Goal: Transaction & Acquisition: Purchase product/service

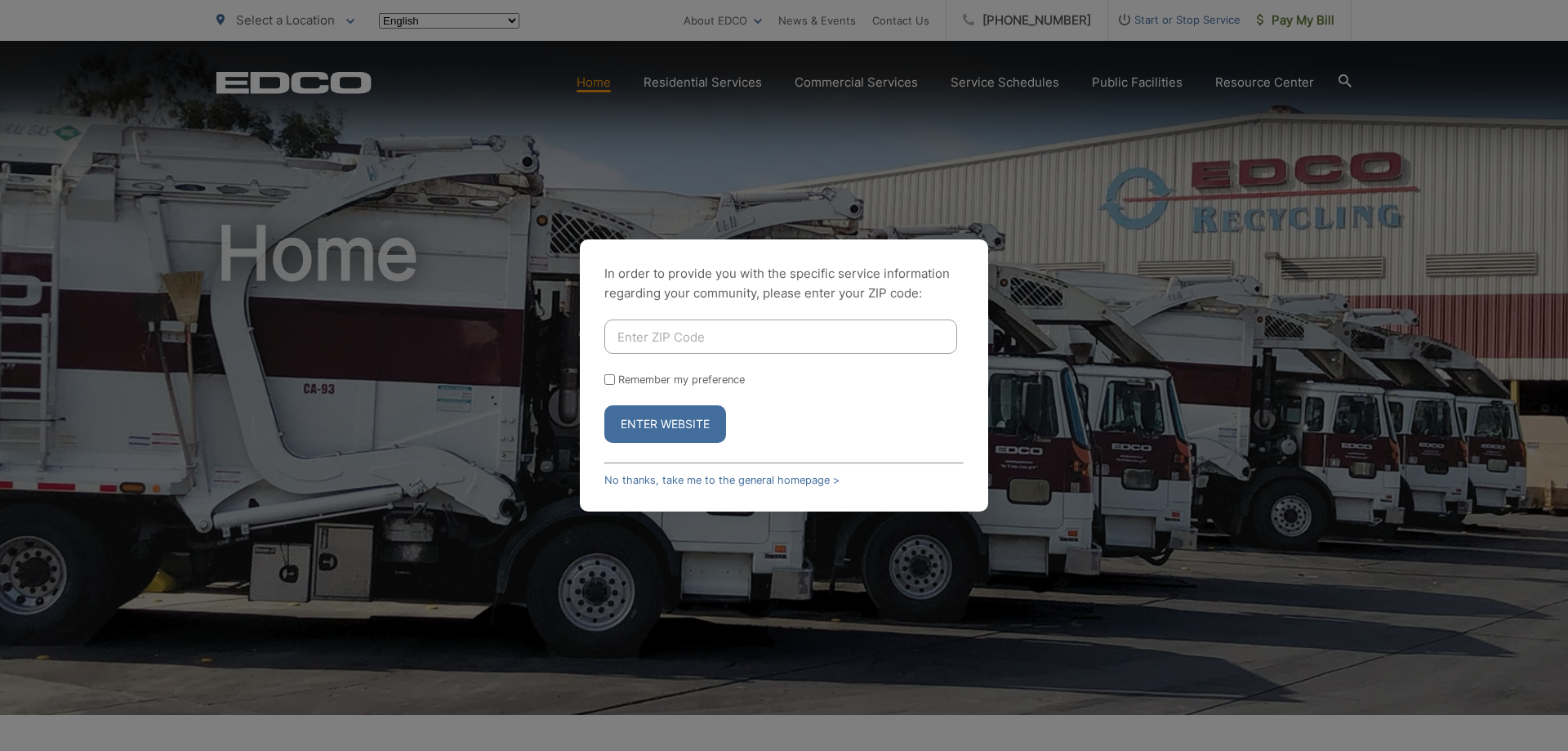
drag, startPoint x: 670, startPoint y: 340, endPoint x: 1346, endPoint y: 311, distance: 676.6
click at [686, 340] on input "Enter ZIP Code" at bounding box center [781, 336] width 353 height 34
type input "92083"
click at [650, 413] on button "Enter Website" at bounding box center [665, 423] width 122 height 38
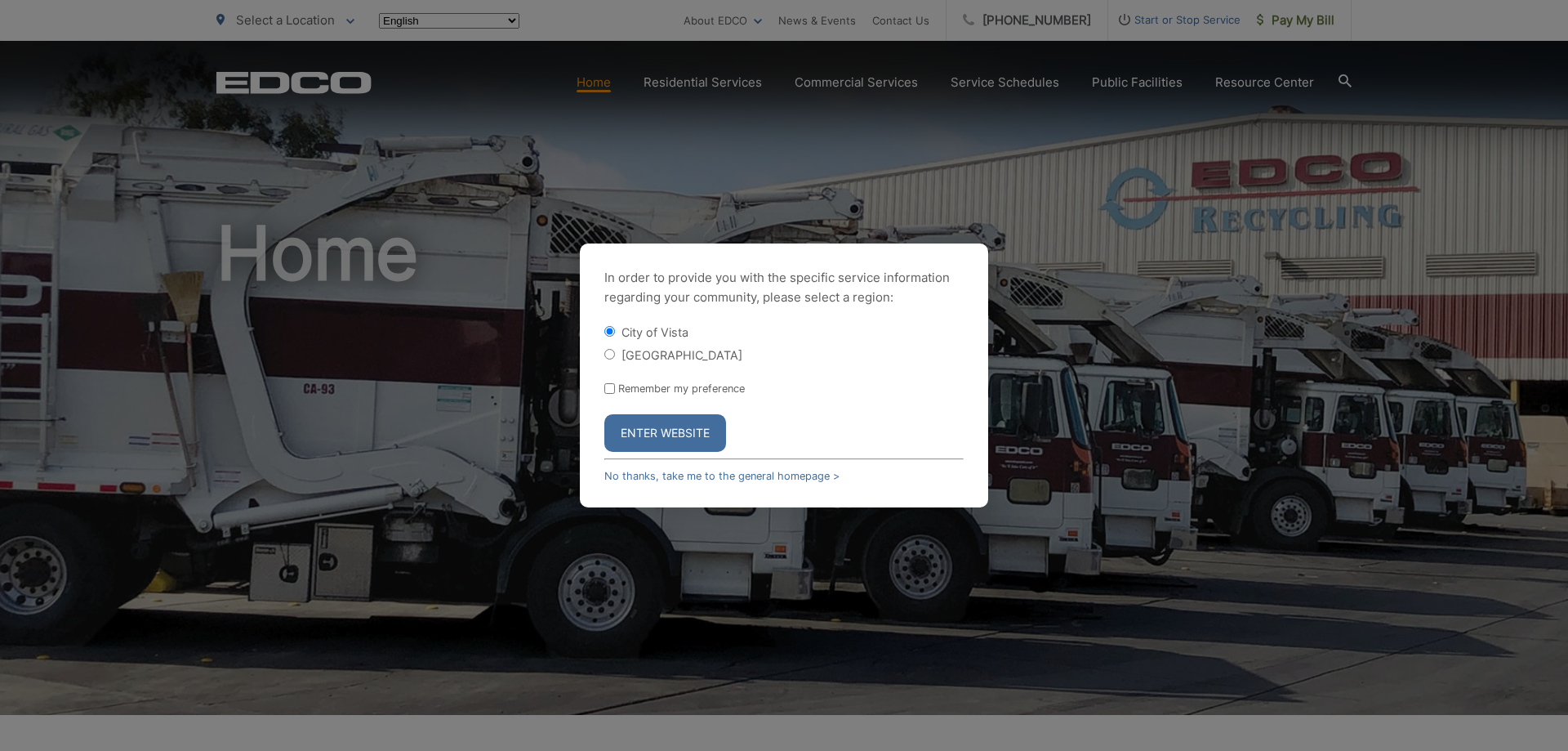
click at [649, 426] on button "Enter Website" at bounding box center [665, 433] width 122 height 38
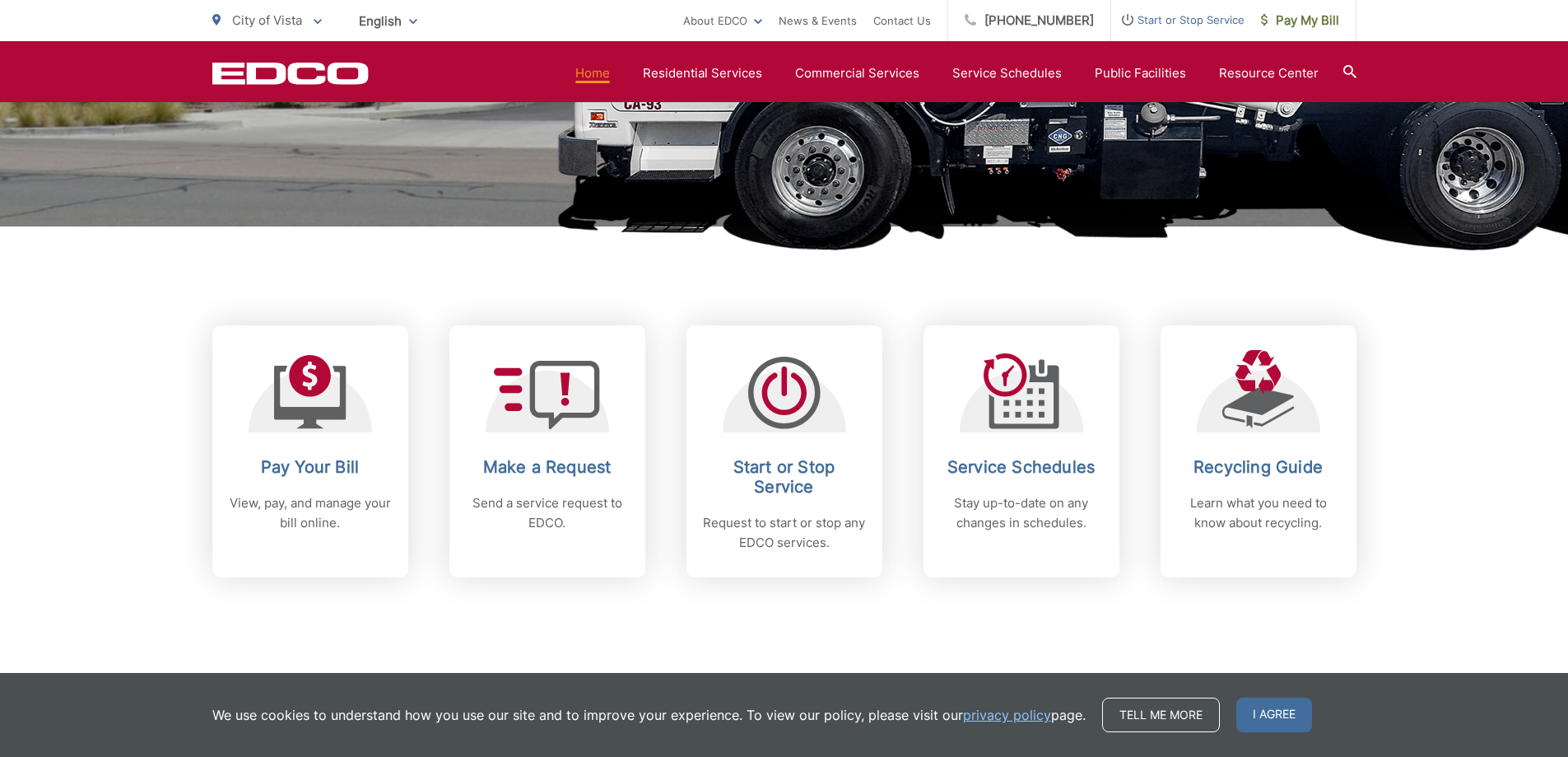
scroll to position [659, 0]
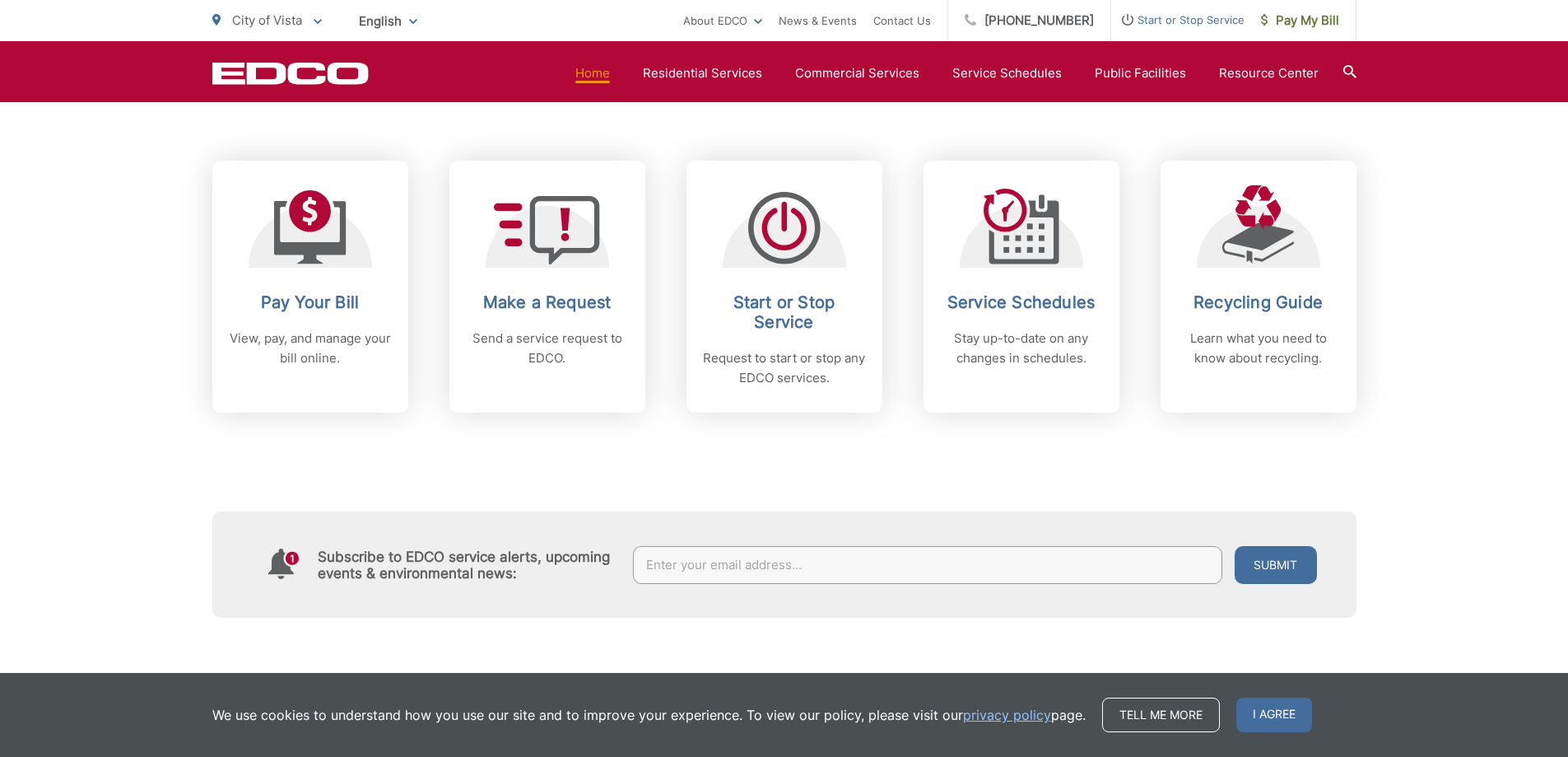
click at [1097, 478] on div "Subscribe to EDCO service alerts, upcoming events & environmental news: Submit" at bounding box center [785, 514] width 1144 height 205
drag, startPoint x: 1434, startPoint y: 455, endPoint x: 1465, endPoint y: 424, distance: 43.8
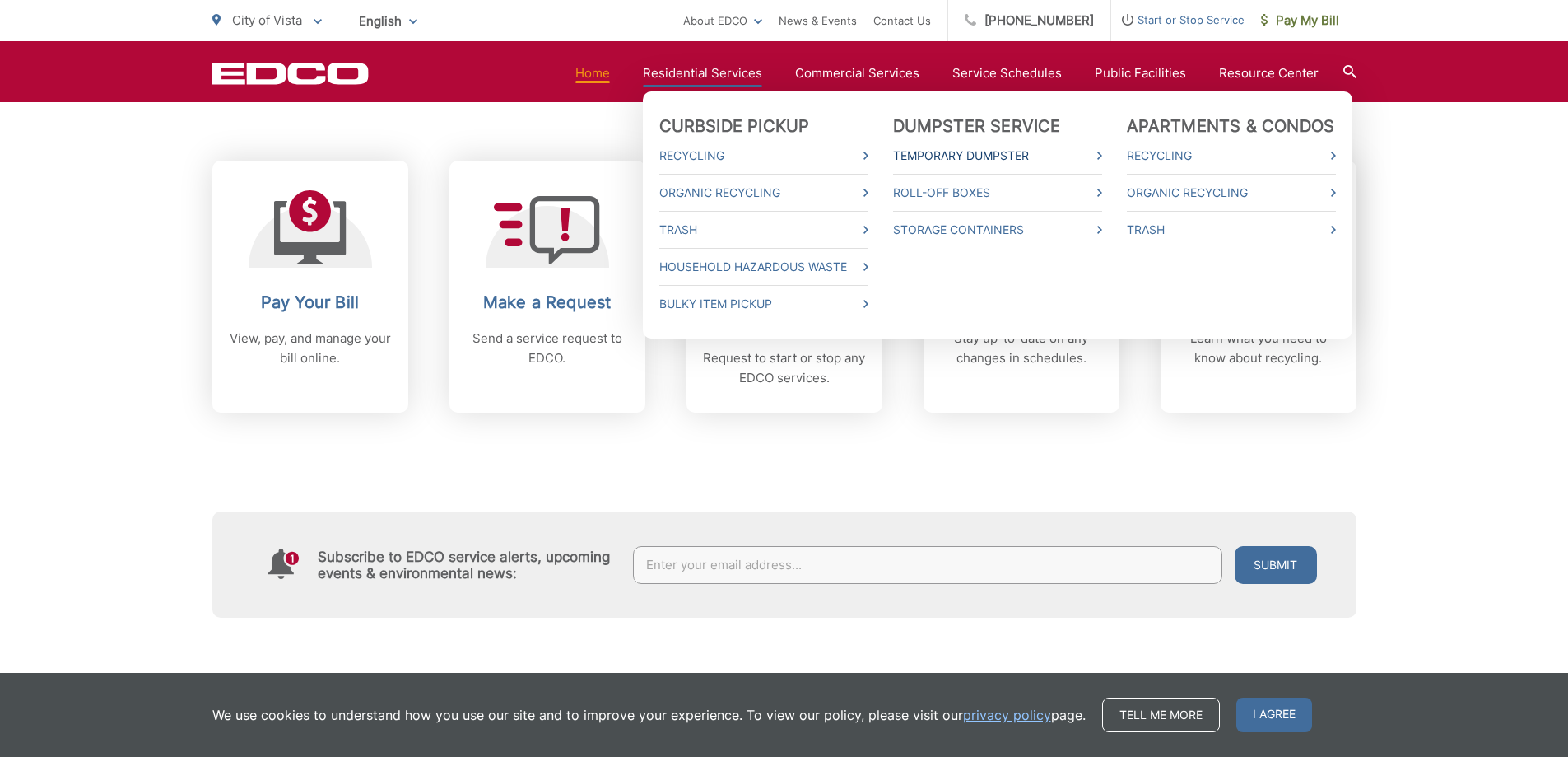
click at [973, 156] on link "Temporary Dumpster" at bounding box center [998, 156] width 209 height 19
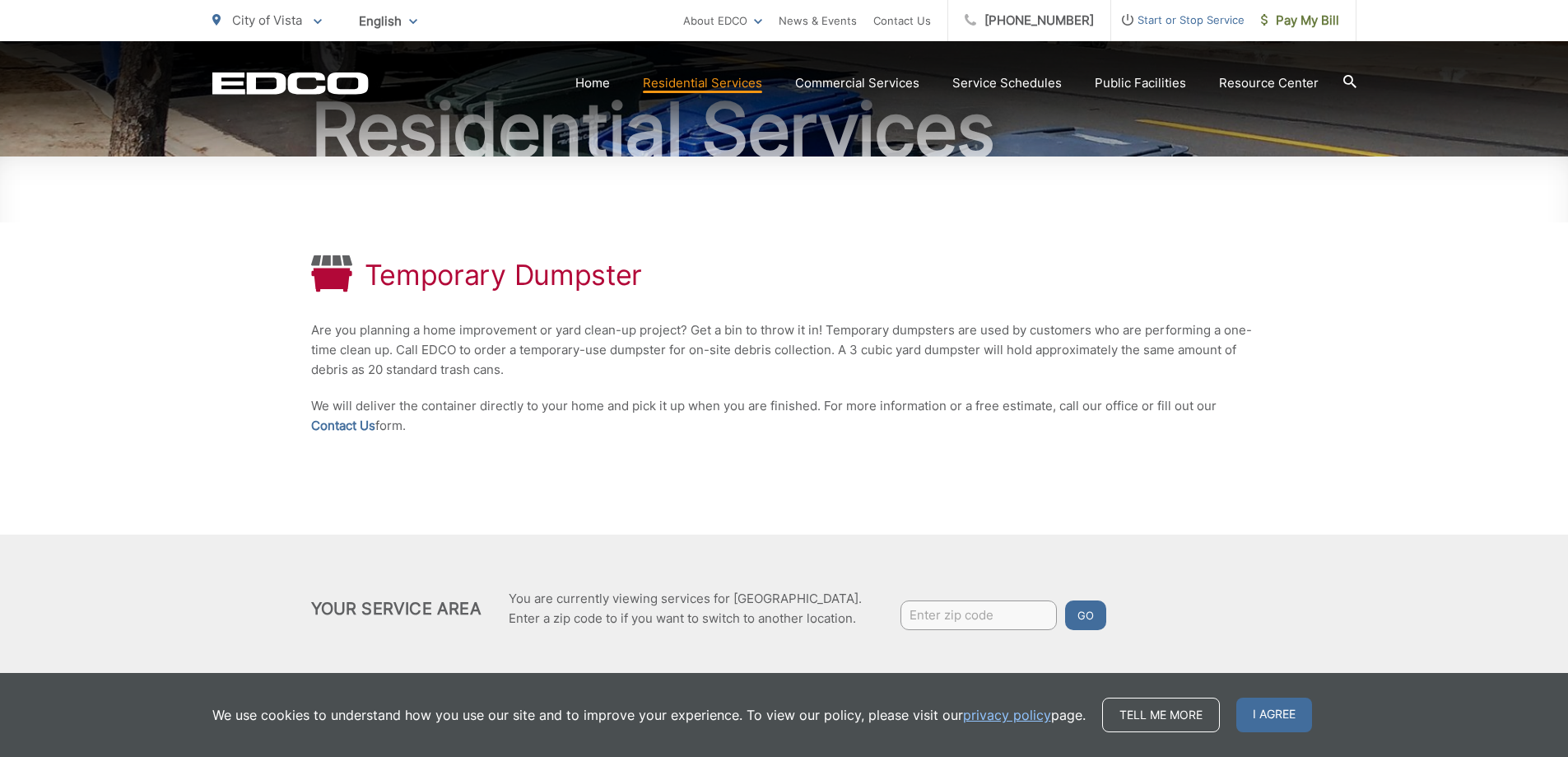
scroll to position [201, 0]
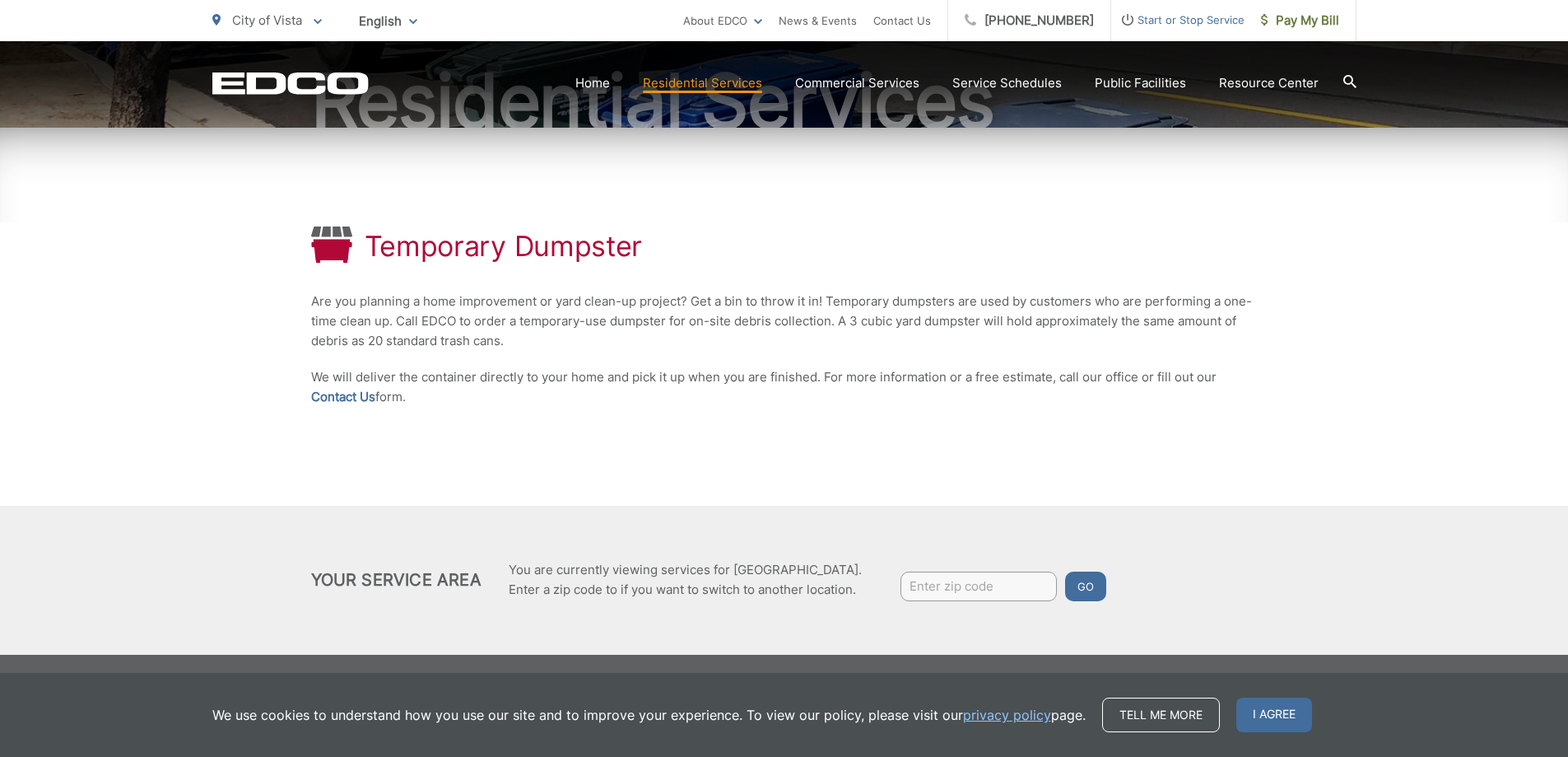
click at [827, 435] on div "Temporary Dumpster Are you planning a home improvement or yard clean-up project…" at bounding box center [784, 317] width 947 height 378
click at [1093, 480] on div "Temporary Dumpster Are you planning a home improvement or yard clean-up project…" at bounding box center [784, 317] width 947 height 378
click at [1254, 472] on div "Temporary Dumpster Are you planning a home improvement or yard clean-up project…" at bounding box center [784, 317] width 947 height 378
click at [952, 475] on div "Temporary Dumpster Are you planning a home improvement or yard clean-up project…" at bounding box center [784, 317] width 947 height 378
drag, startPoint x: 1446, startPoint y: 353, endPoint x: 1422, endPoint y: 344, distance: 25.6
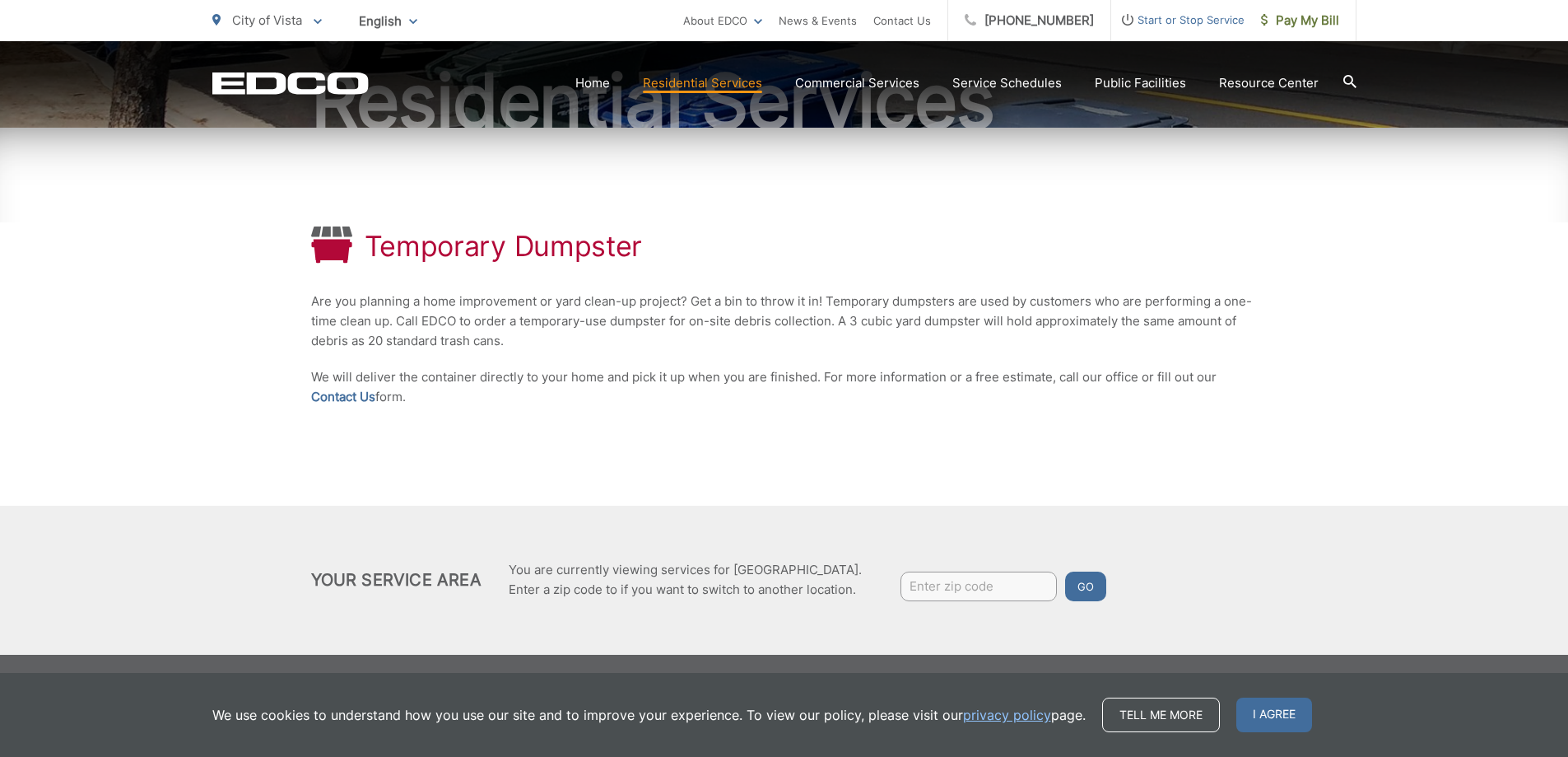
click at [1443, 352] on div "Temporary Dumpster Are you planning a home improvement or yard clean-up project…" at bounding box center [784, 390] width 1568 height 527
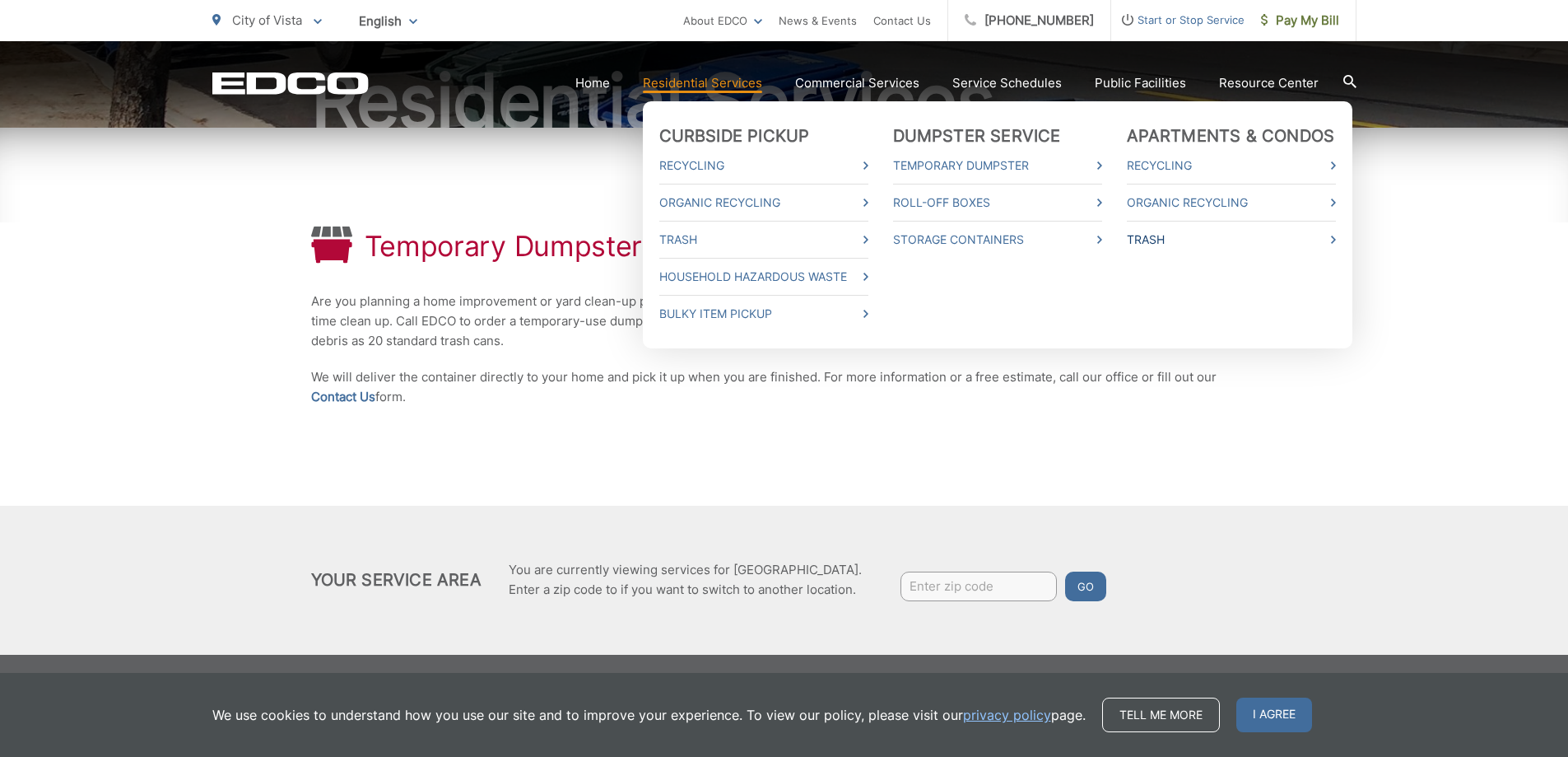
click at [1300, 237] on link "Trash" at bounding box center [1231, 239] width 209 height 19
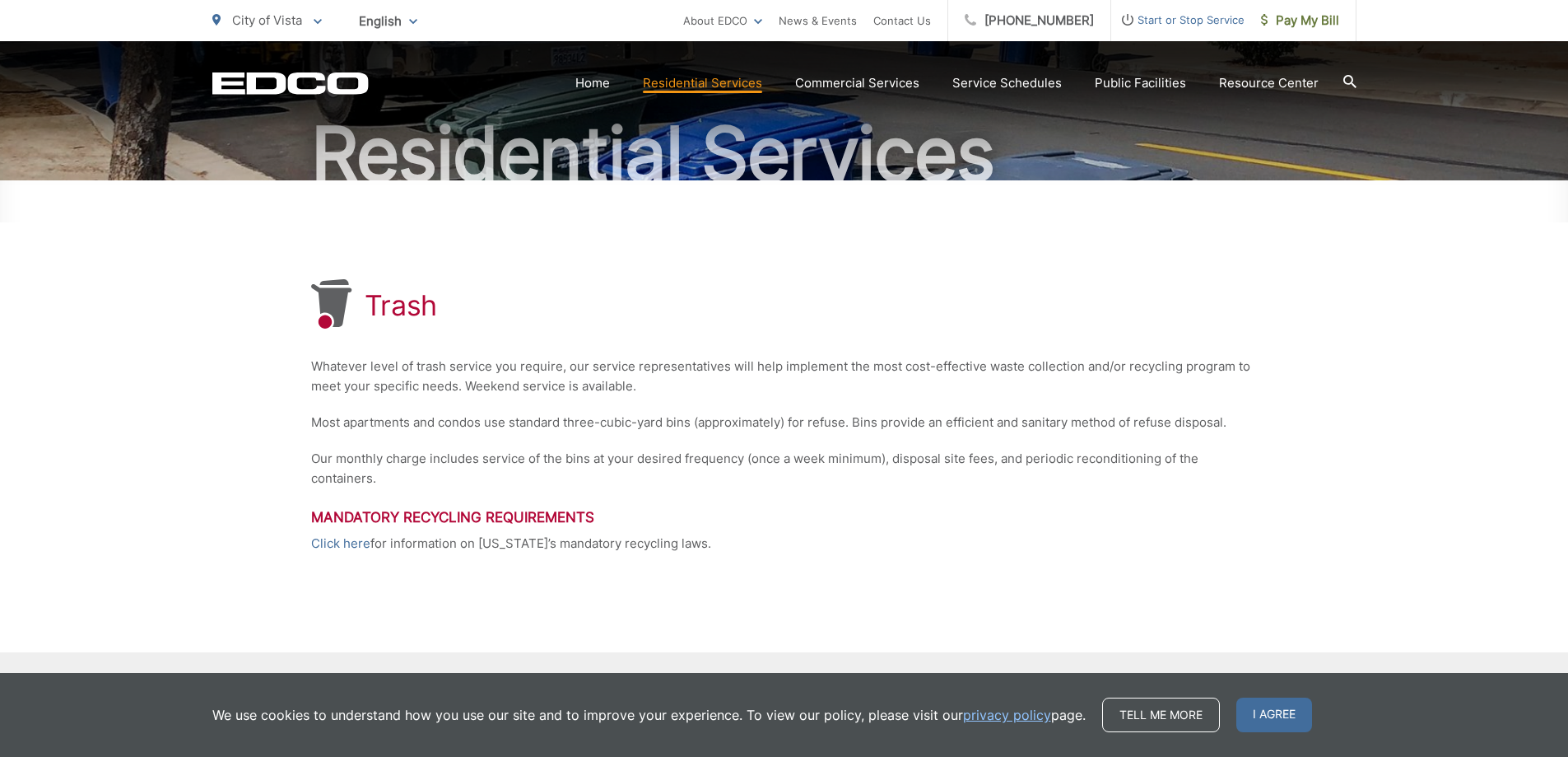
scroll to position [295, 0]
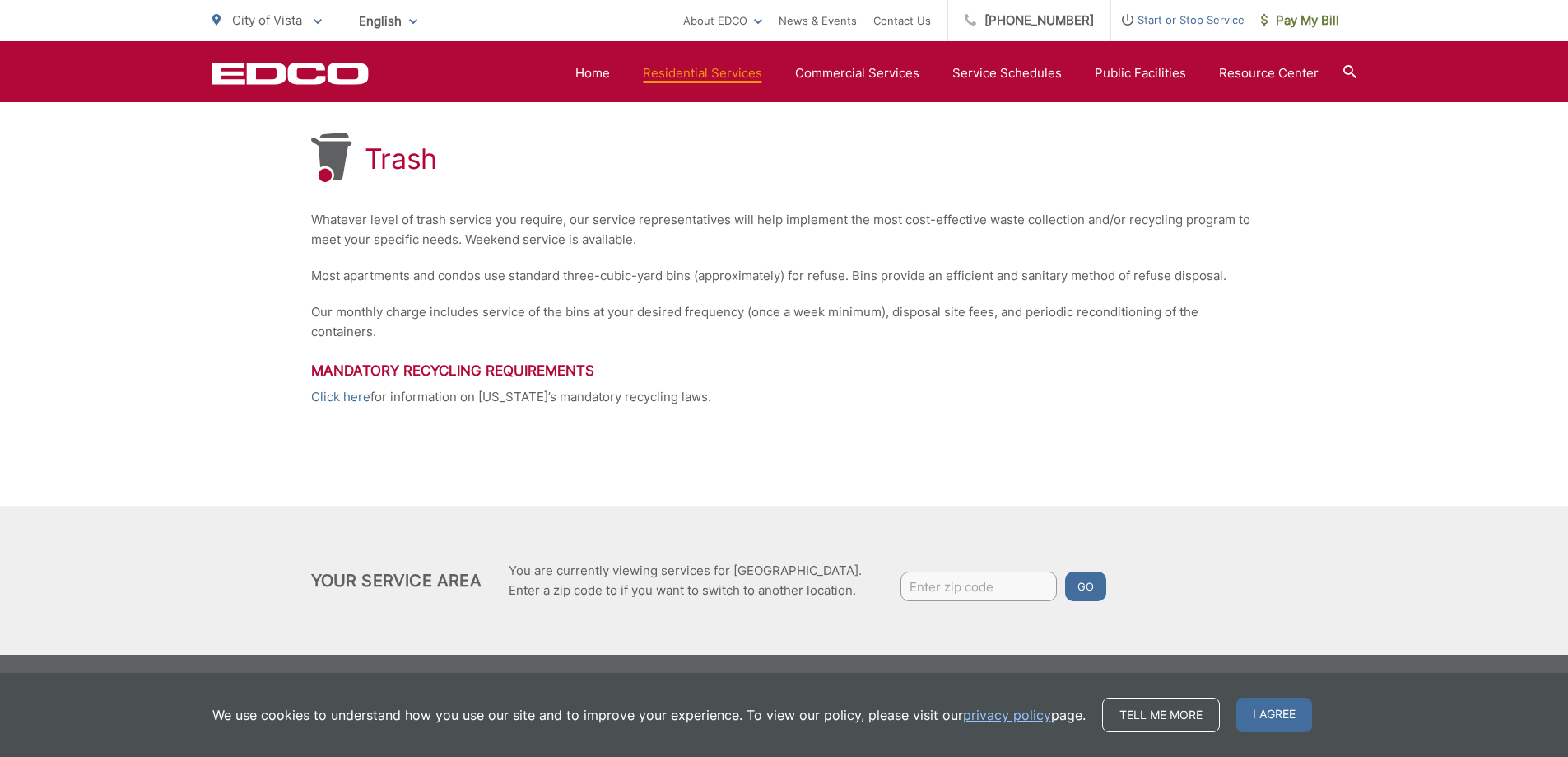
click at [1118, 463] on div "Trash Whatever level of trash service you require, our service representatives …" at bounding box center [784, 269] width 947 height 472
click at [1267, 455] on div "Trash Whatever level of trash service you require, our service representatives …" at bounding box center [784, 344] width 1568 height 621
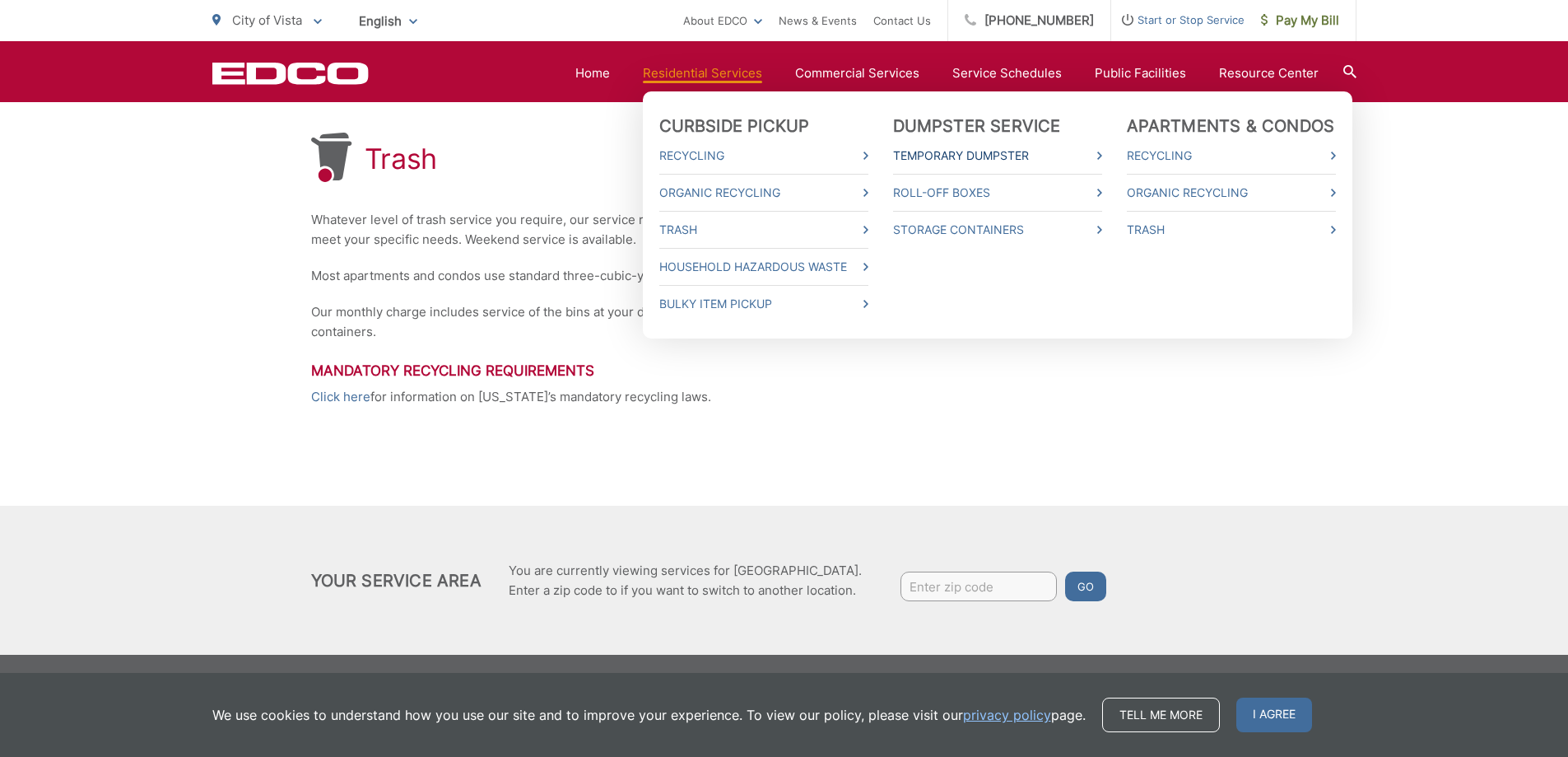
click at [939, 162] on link "Temporary Dumpster" at bounding box center [998, 156] width 209 height 19
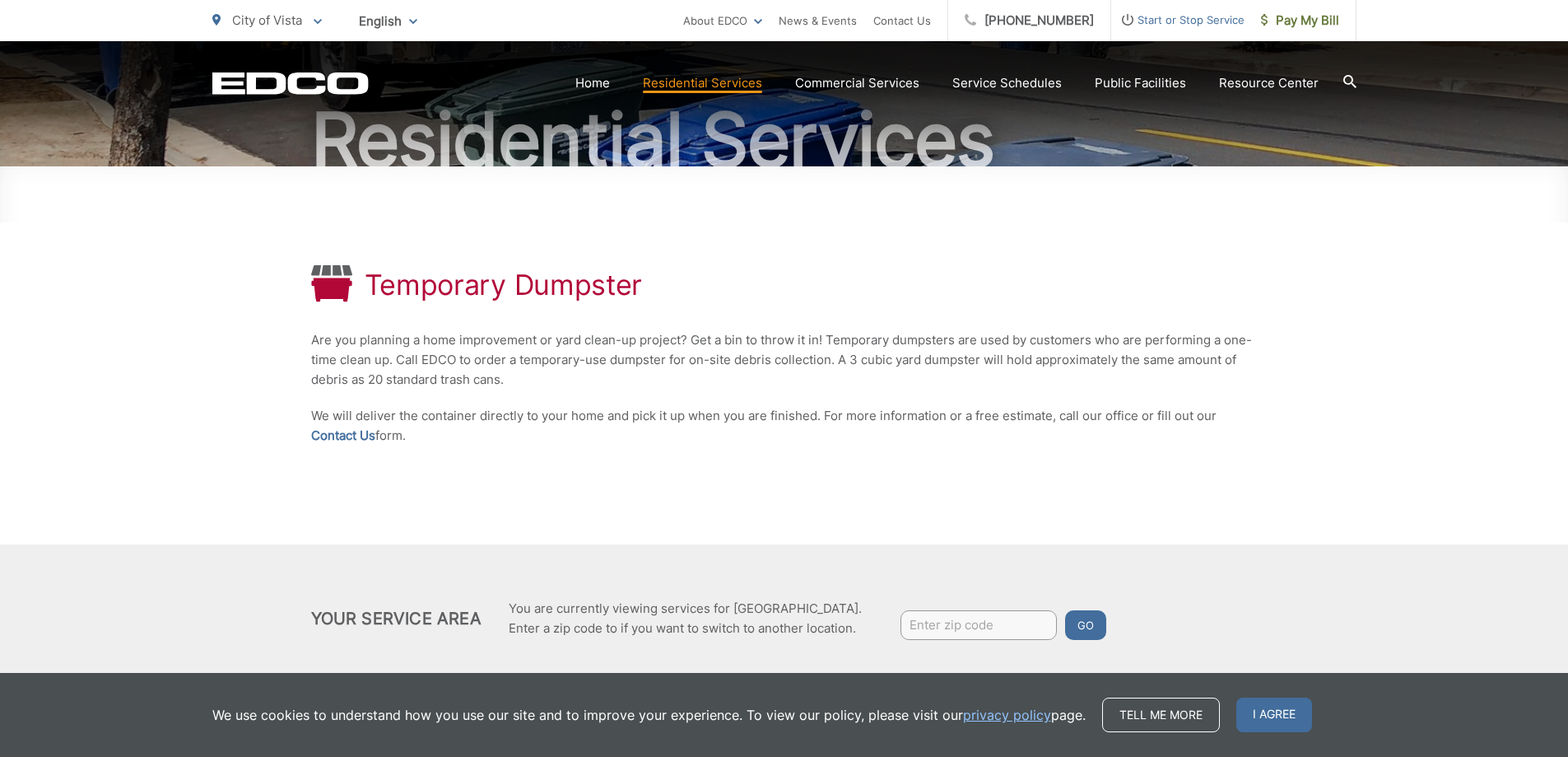
scroll to position [201, 0]
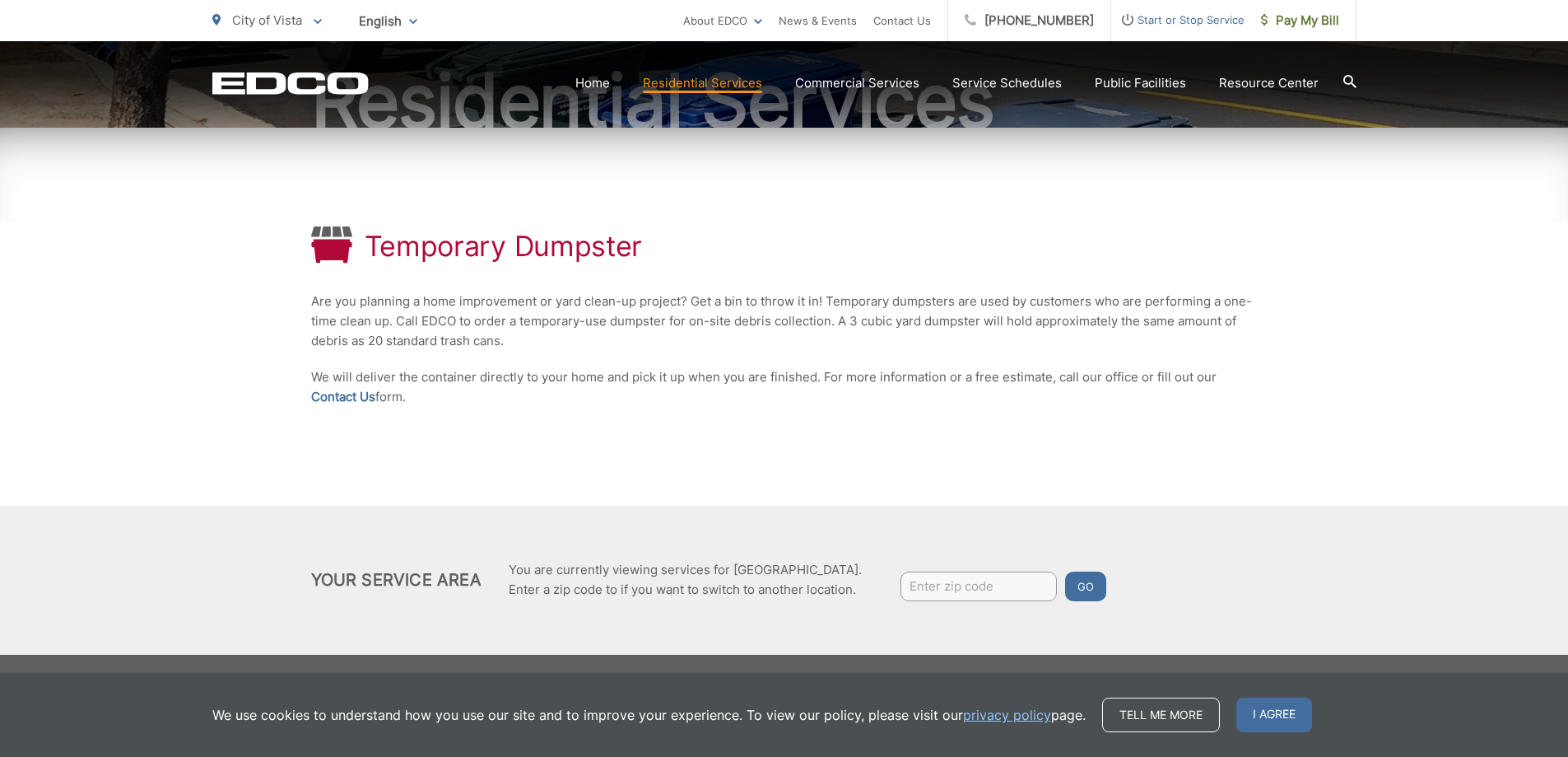
click at [953, 594] on input "Enter zip code" at bounding box center [978, 586] width 156 height 30
click at [982, 575] on input "Enter zip code" at bounding box center [978, 586] width 156 height 30
click at [984, 575] on input "Enter zip code" at bounding box center [978, 586] width 156 height 30
drag, startPoint x: 1173, startPoint y: 535, endPoint x: 1183, endPoint y: 541, distance: 11.7
click at [1183, 541] on div "Your Service Area You are currently viewing services for City of [GEOGRAPHIC_DA…" at bounding box center [784, 579] width 1568 height 149
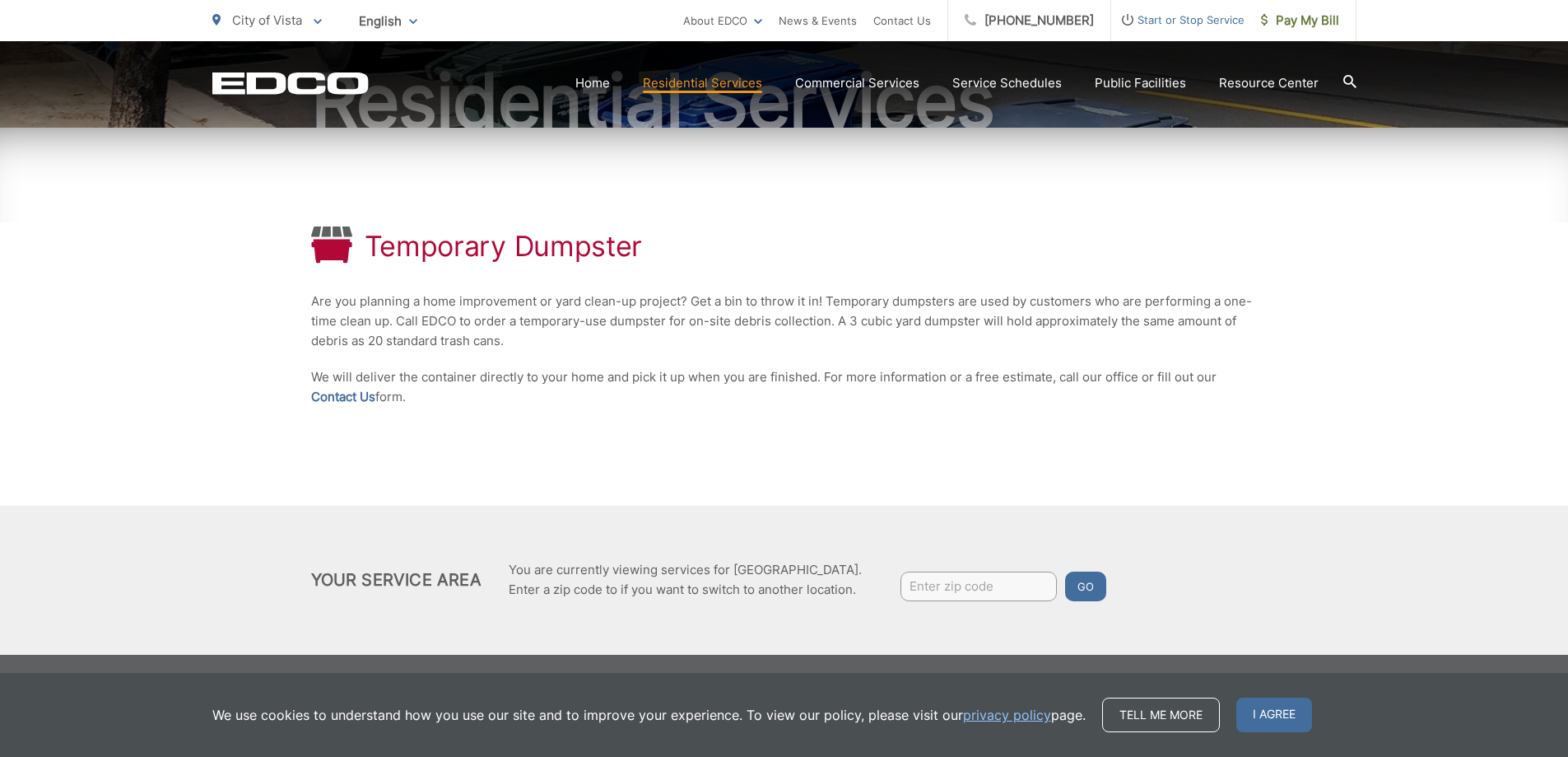
click at [1226, 469] on div "Temporary Dumpster Are you planning a home improvement or yard clean-up project…" at bounding box center [784, 317] width 947 height 378
click at [1171, 312] on p "Are you planning a home improvement or yard clean-up project? Get a bin to thro…" at bounding box center [784, 320] width 947 height 59
click at [162, 284] on div "Temporary Dumpster Are you planning a home improvement or yard clean-up project…" at bounding box center [784, 390] width 1568 height 527
click at [205, 314] on div "Temporary Dumpster Are you planning a home improvement or yard clean-up project…" at bounding box center [784, 390] width 1568 height 527
click at [170, 242] on div "Temporary Dumpster Are you planning a home improvement or yard clean-up project…" at bounding box center [784, 390] width 1568 height 527
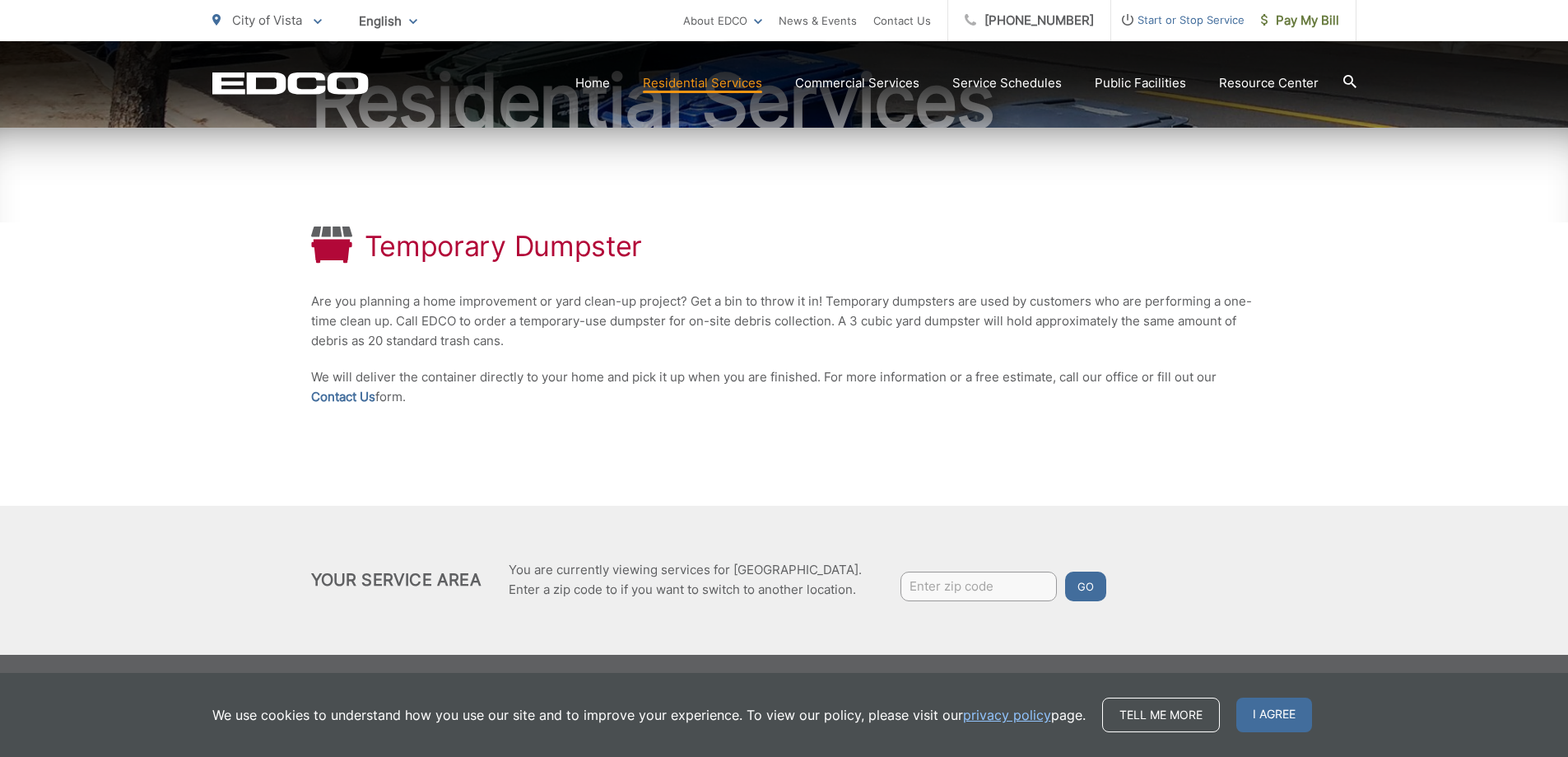
click at [142, 273] on div "Temporary Dumpster Are you planning a home improvement or yard clean-up project…" at bounding box center [784, 390] width 1568 height 527
click at [134, 266] on div "Temporary Dumpster Are you planning a home improvement or yard clean-up project…" at bounding box center [784, 390] width 1568 height 527
click at [130, 268] on div "Temporary Dumpster Are you planning a home improvement or yard clean-up project…" at bounding box center [784, 390] width 1568 height 527
drag, startPoint x: 113, startPoint y: 252, endPoint x: 112, endPoint y: 238, distance: 14.0
click at [113, 244] on div "Temporary Dumpster Are you planning a home improvement or yard clean-up project…" at bounding box center [784, 390] width 1568 height 527
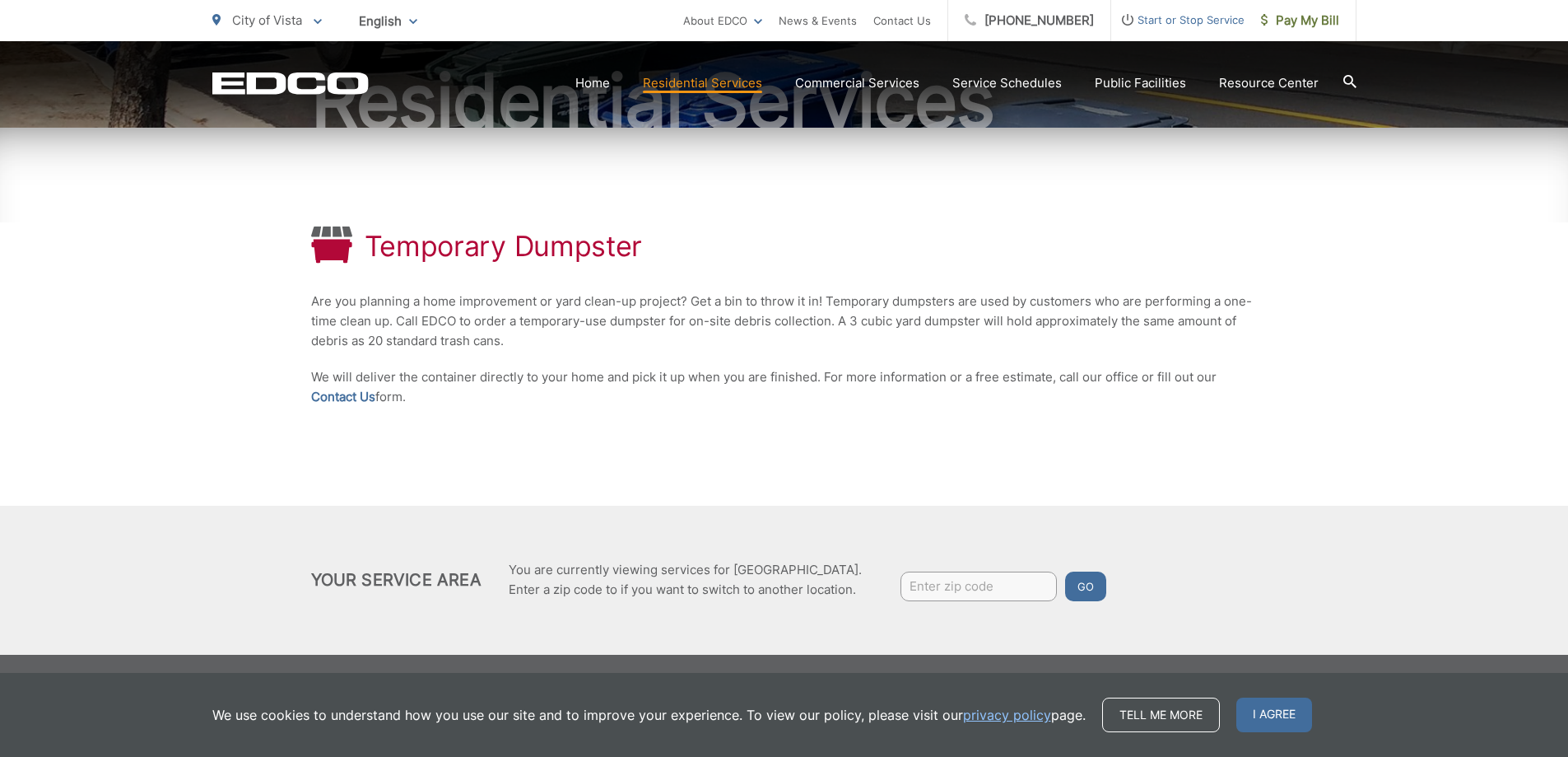
click at [1132, 469] on div "Temporary Dumpster Are you planning a home improvement or yard clean-up project…" at bounding box center [784, 317] width 947 height 378
drag, startPoint x: 1351, startPoint y: 537, endPoint x: 1362, endPoint y: 524, distance: 17.0
click at [1354, 533] on div "Your Service Area You are currently viewing services for City of [GEOGRAPHIC_DA…" at bounding box center [784, 579] width 1568 height 149
